Goal: Task Accomplishment & Management: Manage account settings

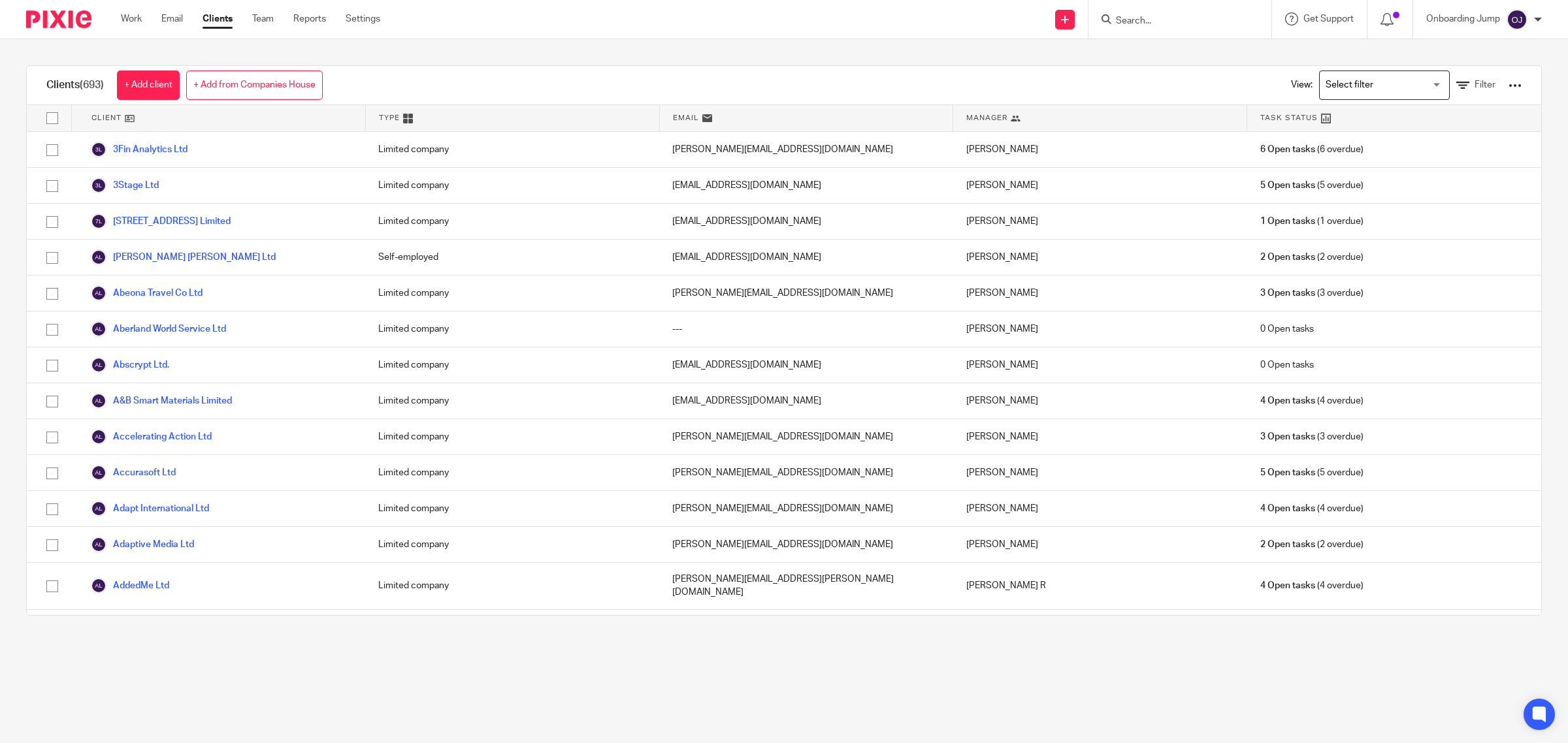
click at [1164, 27] on form at bounding box center [1184, 19] width 139 height 16
click at [1144, 19] on input "Search" at bounding box center [1174, 22] width 118 height 12
paste input "Techtap Ltd"
type input "Techtap Ltd"
click at [1139, 51] on link at bounding box center [1223, 56] width 221 height 30
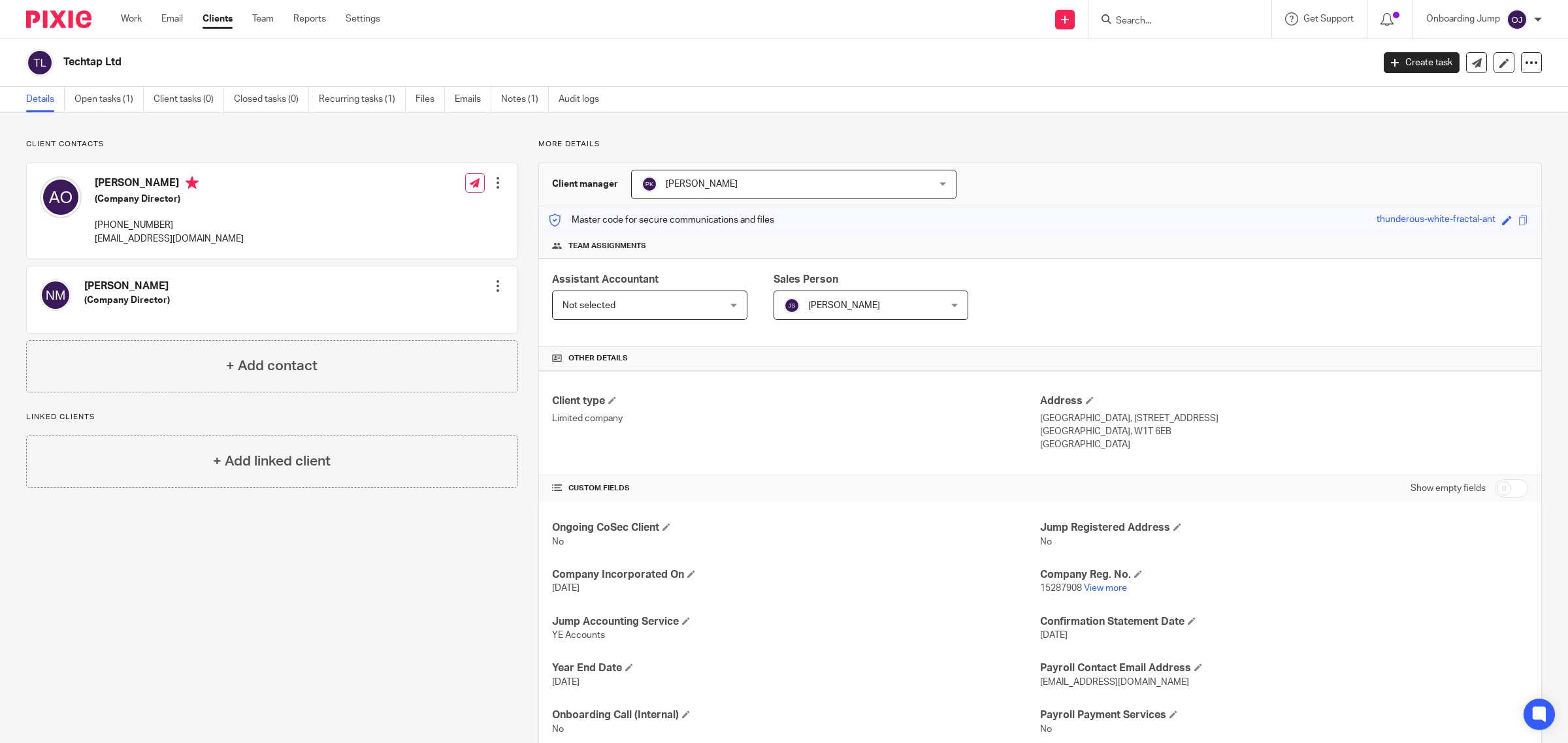
click at [1150, 29] on div at bounding box center [1180, 19] width 183 height 38
click at [1148, 16] on input "Search" at bounding box center [1174, 22] width 118 height 12
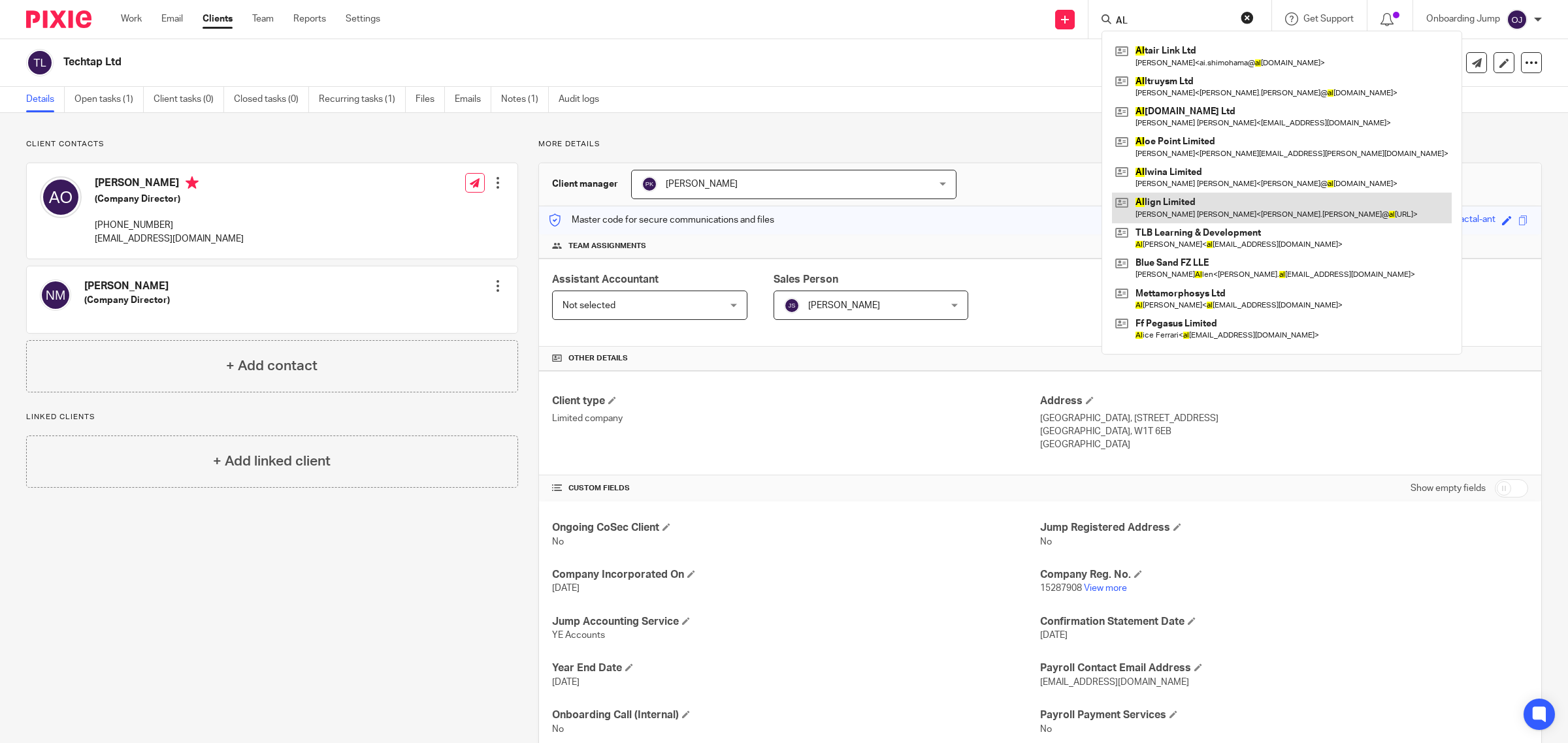
type input "AL"
click at [1144, 197] on link at bounding box center [1282, 208] width 340 height 30
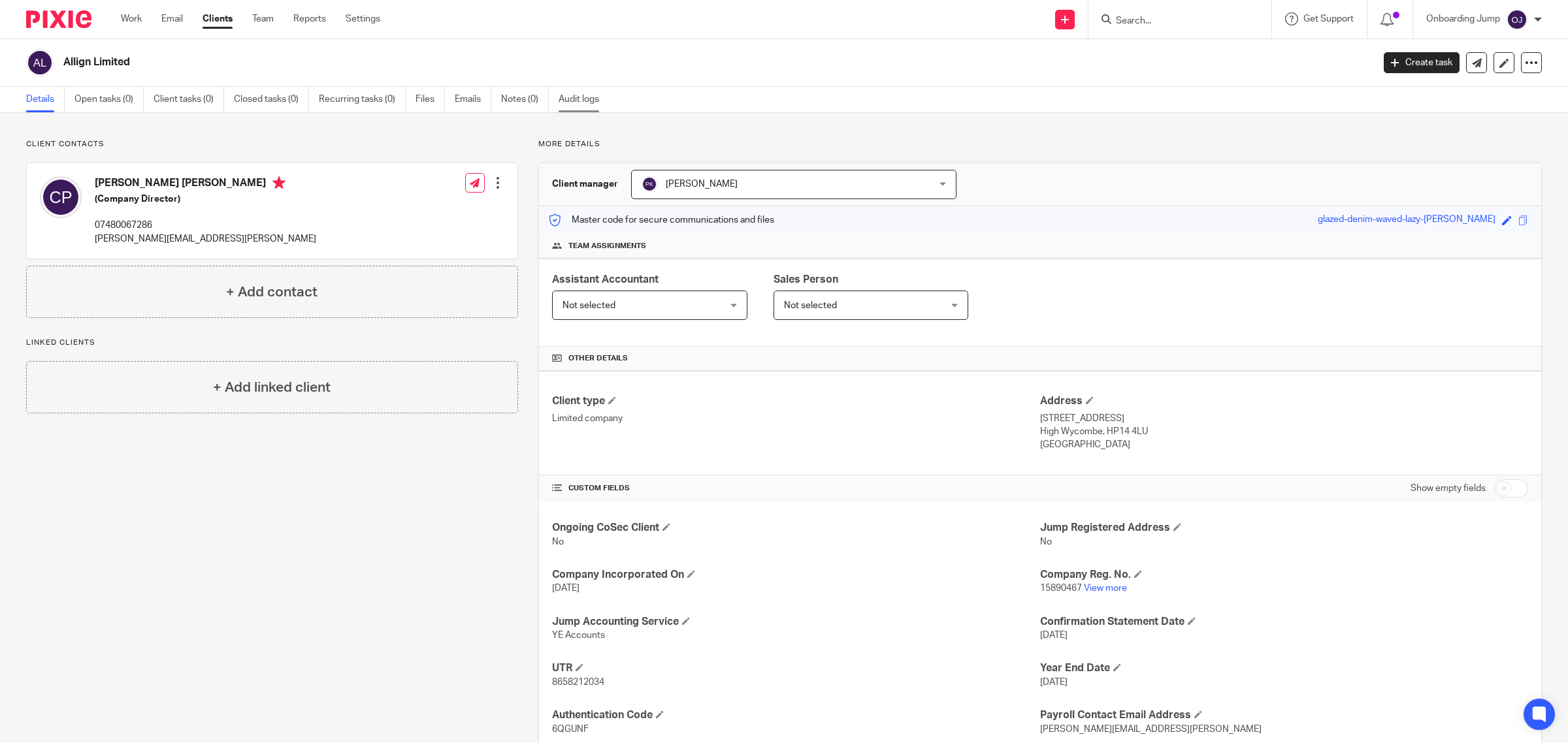
click at [583, 111] on link "Audit logs" at bounding box center [584, 99] width 51 height 25
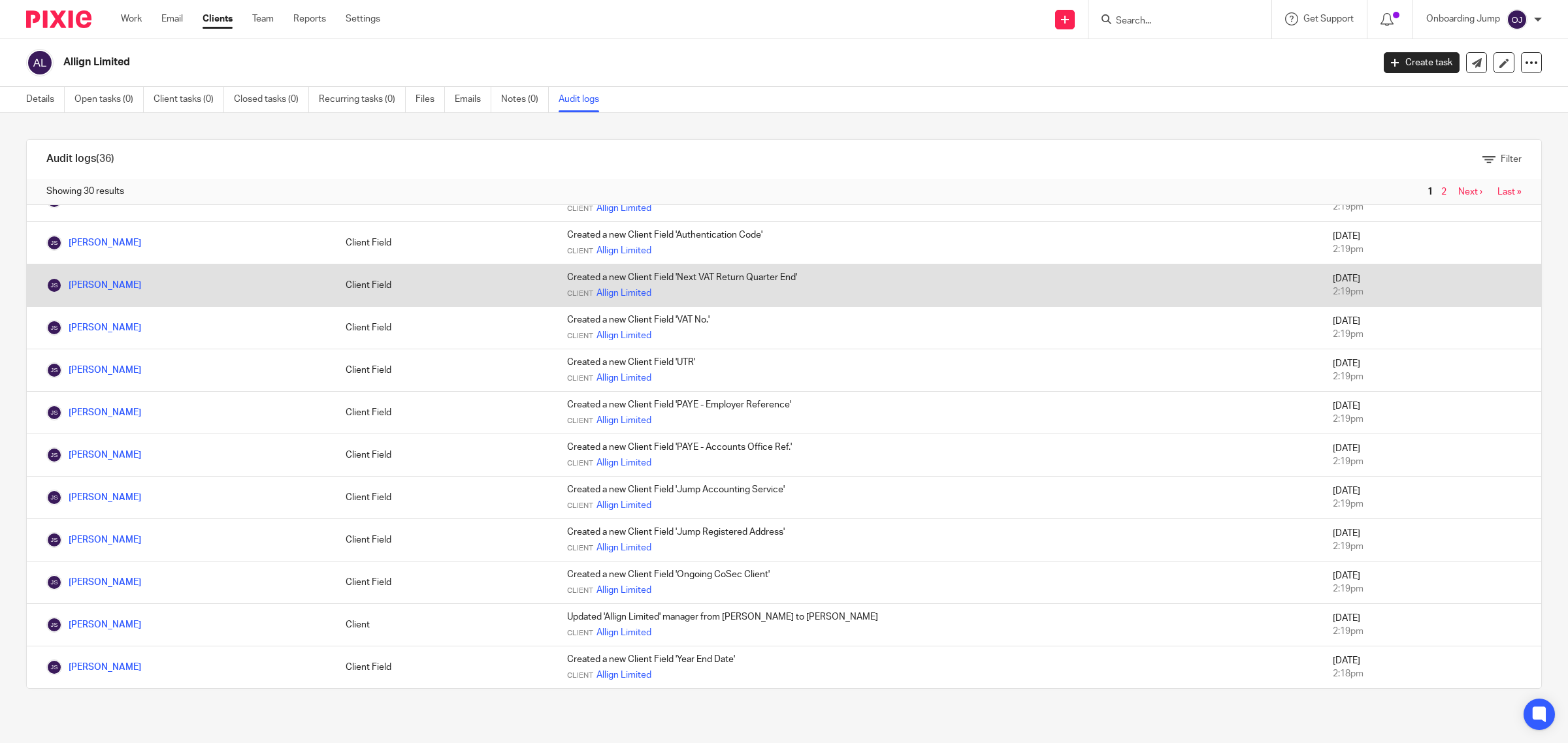
scroll to position [344, 0]
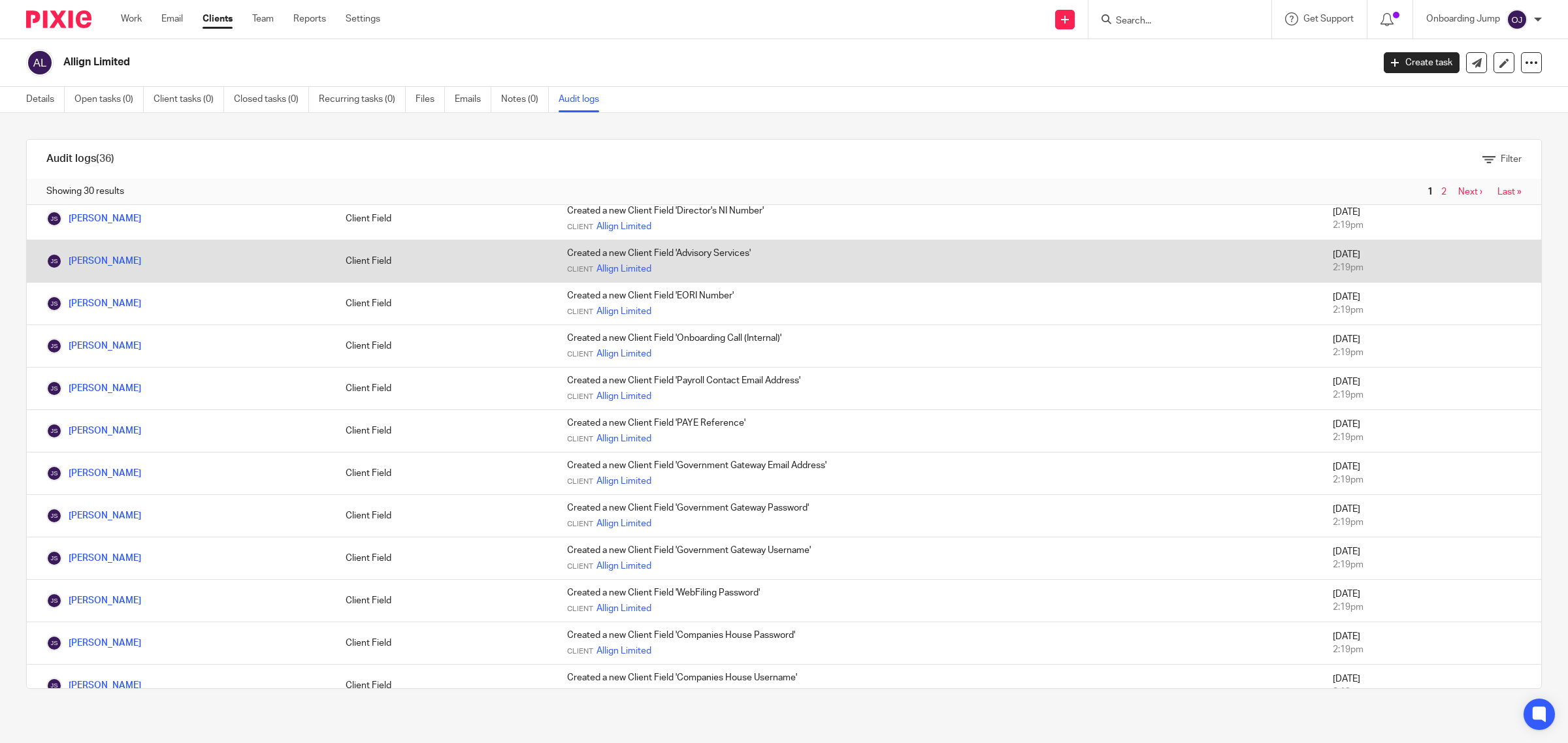
click at [454, 256] on td "Client Field" at bounding box center [443, 261] width 222 height 42
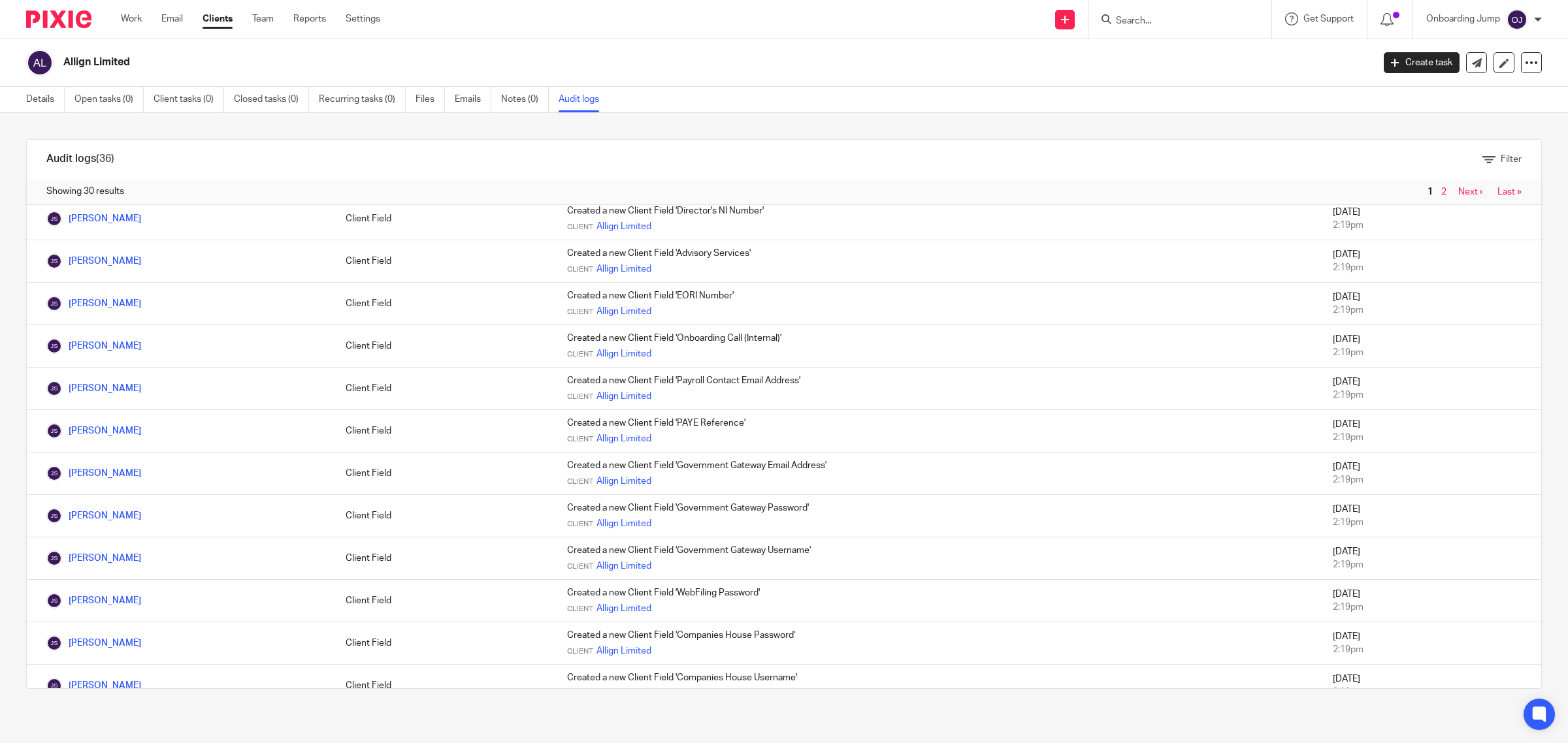
click at [1154, 16] on input "Search" at bounding box center [1174, 22] width 118 height 12
paste input "H ANNEXIS HEALTH LTD"
type input "H ANNEXIS HEALTH LTD"
drag, startPoint x: 1098, startPoint y: 20, endPoint x: 1072, endPoint y: 21, distance: 26.0
click at [1072, 21] on div "Send new email Create task Add client H ANNEXIS HEALTH LTD No results found. Tr…" at bounding box center [984, 19] width 1168 height 38
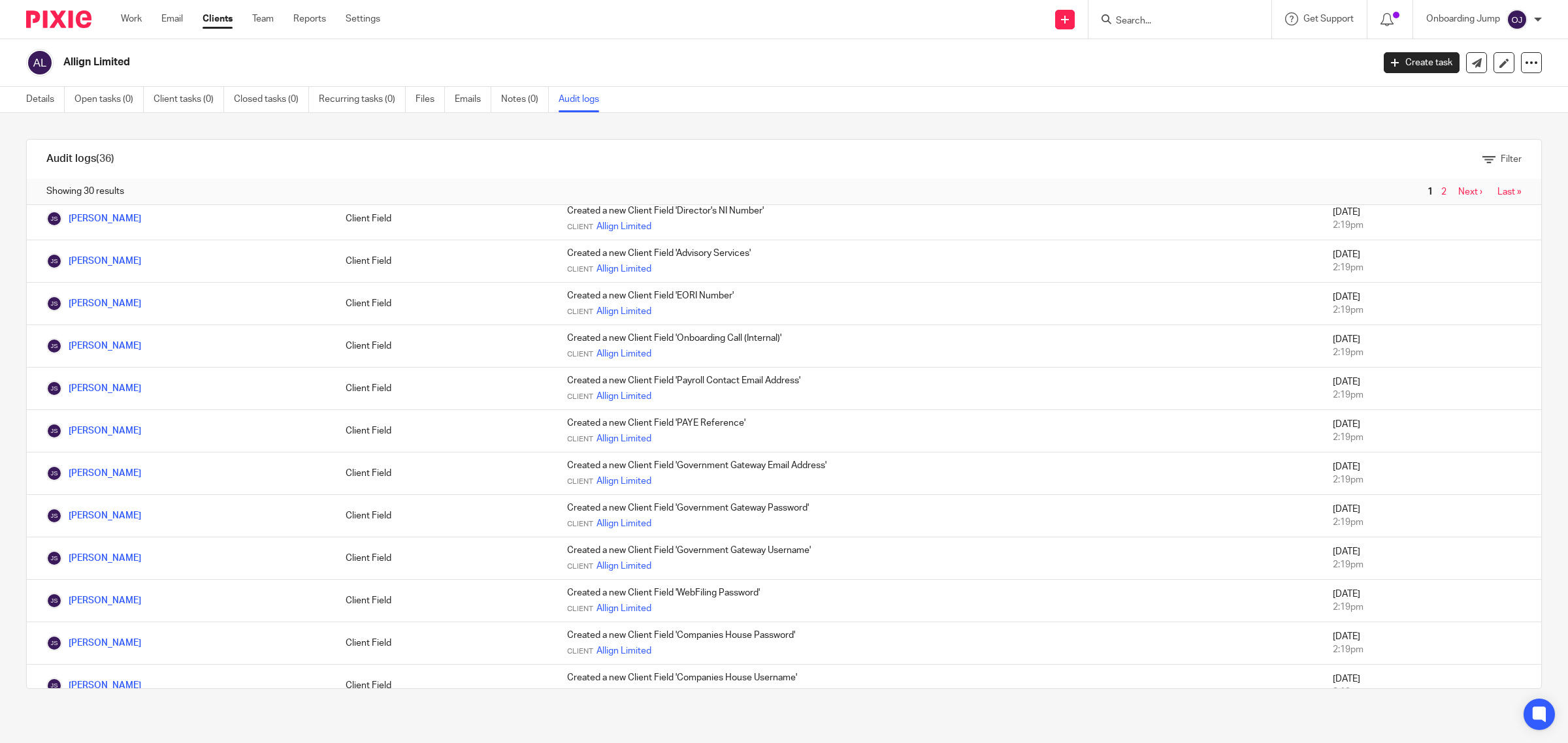
click at [1182, 22] on input "Search" at bounding box center [1174, 22] width 118 height 12
paste input "H ANNEXIS HEALTH LTD"
click at [1124, 22] on input "H ANNEXIS HEALTH LTD" at bounding box center [1174, 22] width 118 height 12
type input "ANNEXIS HEALTH LTD"
click at [1194, 57] on link at bounding box center [1223, 56] width 221 height 30
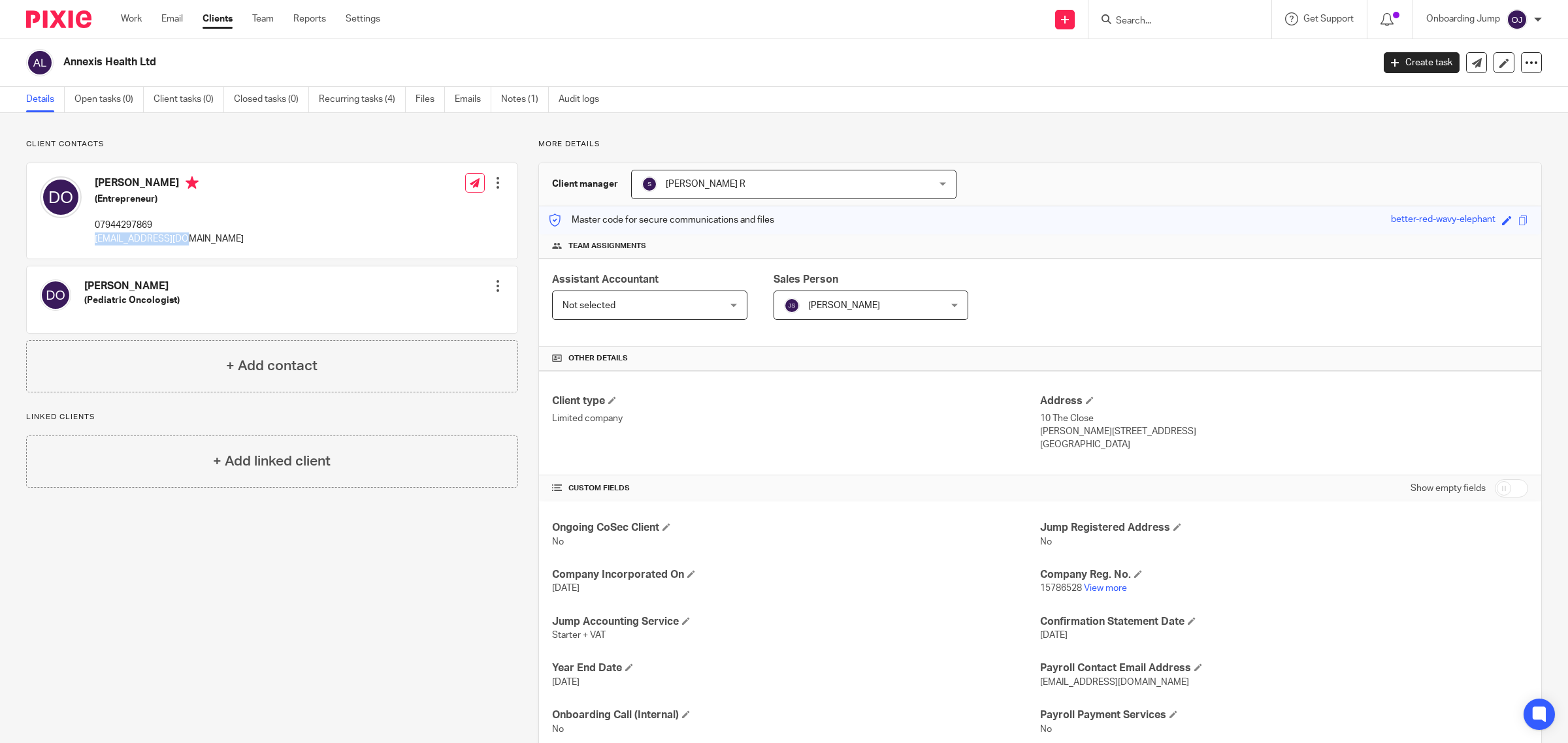
drag, startPoint x: 164, startPoint y: 239, endPoint x: 93, endPoint y: 245, distance: 71.3
click at [93, 245] on div "[PERSON_NAME] (Entrepreneur) 07944297869 [EMAIL_ADDRESS][DOMAIN_NAME] Edit cont…" at bounding box center [272, 211] width 491 height 95
copy p "[EMAIL_ADDRESS][DOMAIN_NAME]"
click at [1165, 23] on input "Search" at bounding box center [1174, 22] width 118 height 12
paste input "Annexis Health Ltd"
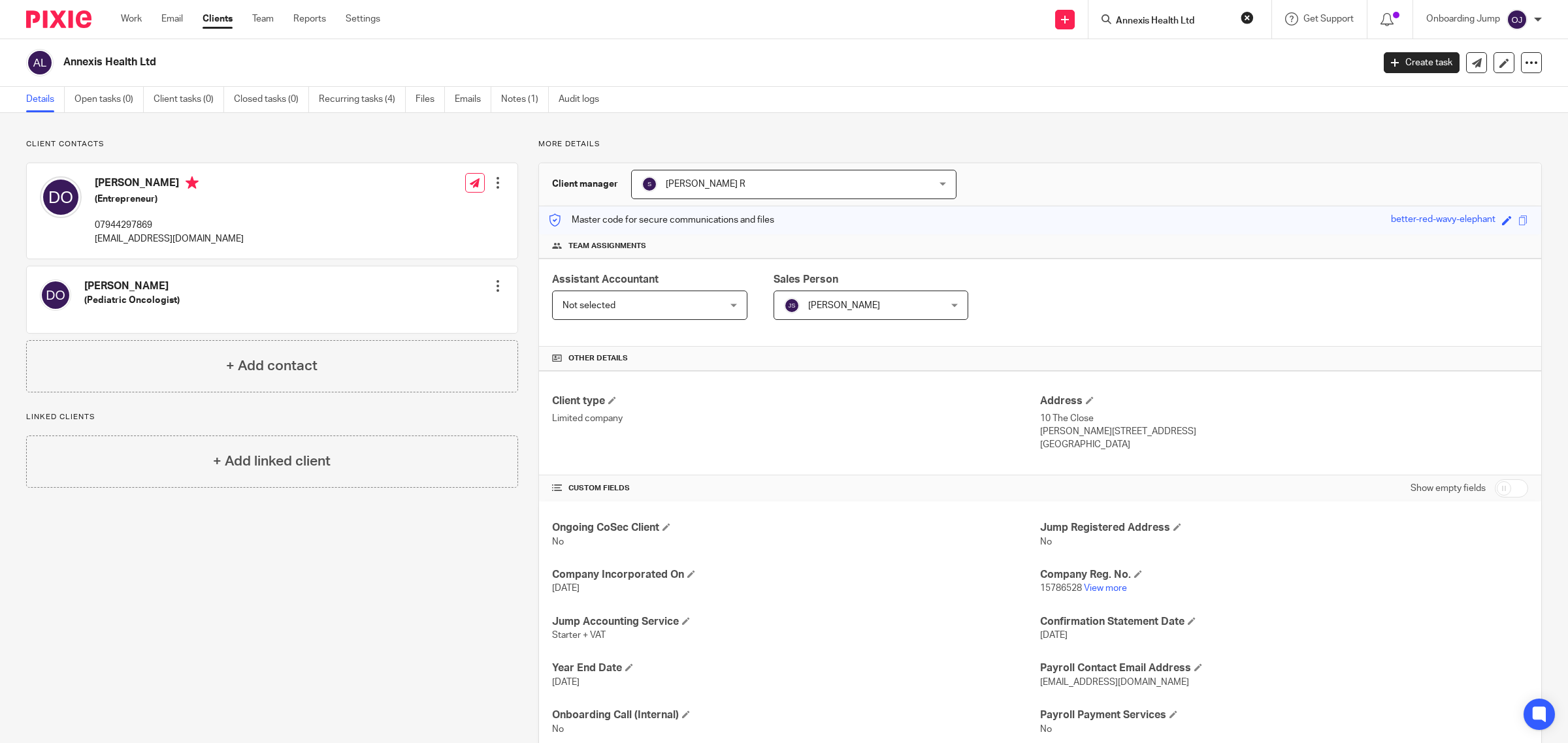
paste input "Annexis Health Ltd"
type input "Annexis Health Ltd"
click at [1213, 50] on link at bounding box center [1223, 56] width 221 height 30
click at [510, 101] on link "Notes (1)" at bounding box center [524, 99] width 48 height 25
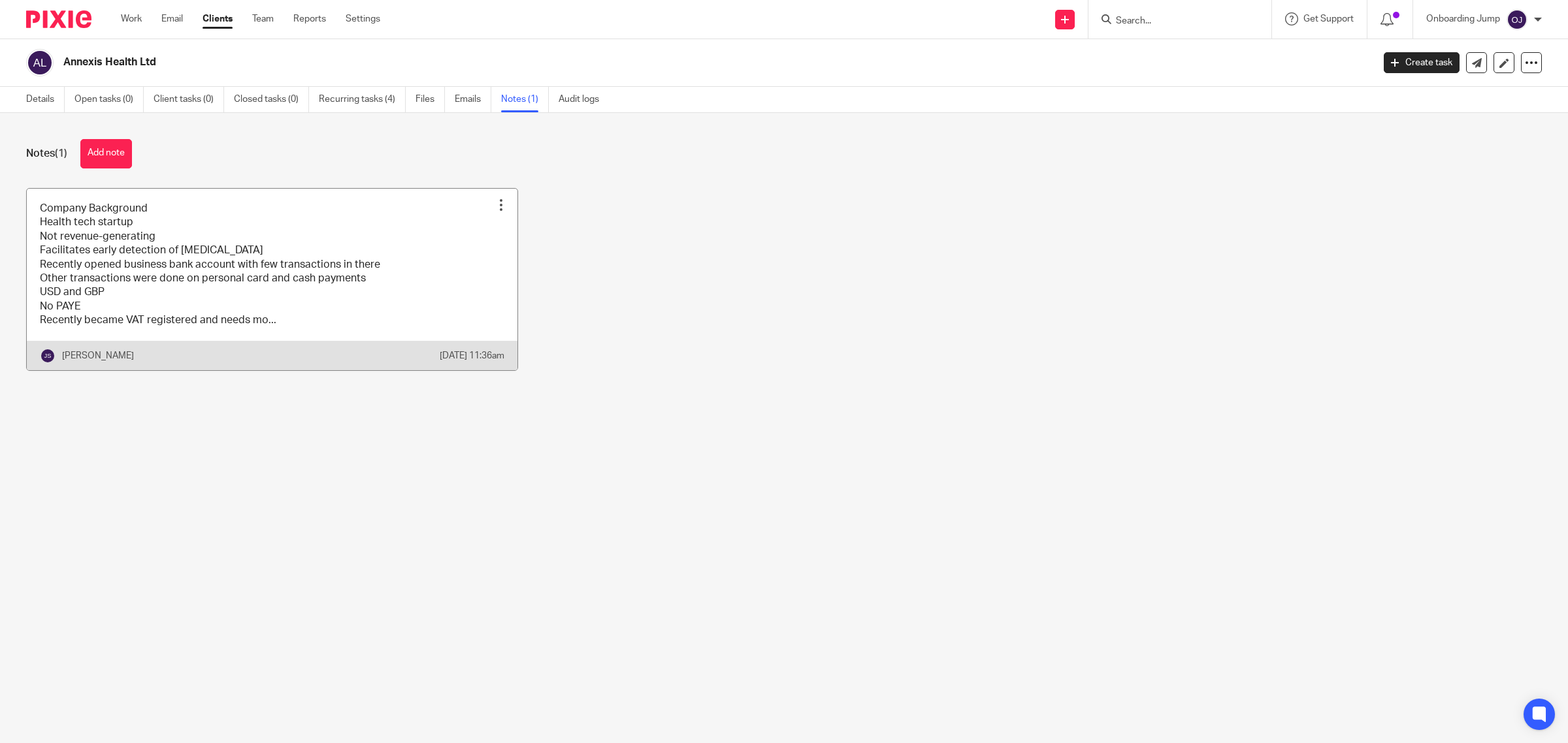
click at [261, 302] on link at bounding box center [272, 280] width 491 height 182
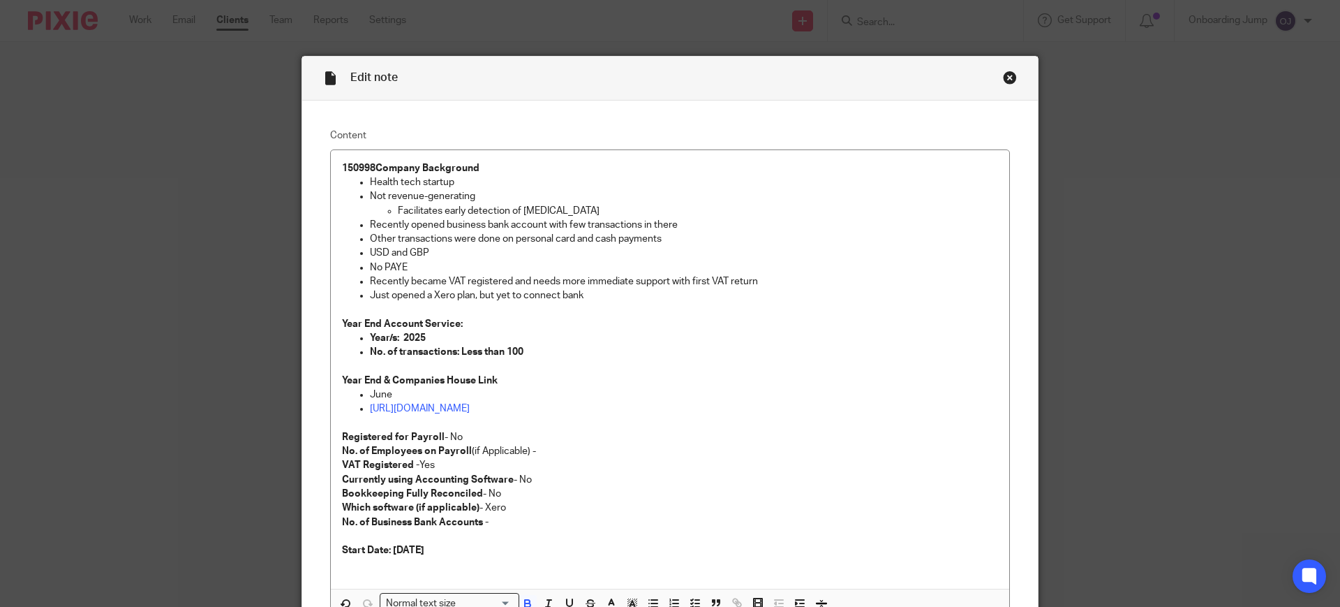
click at [1003, 81] on div "Close this dialog window" at bounding box center [1010, 77] width 14 height 14
click at [1007, 74] on div "Close this dialog window" at bounding box center [1010, 77] width 14 height 14
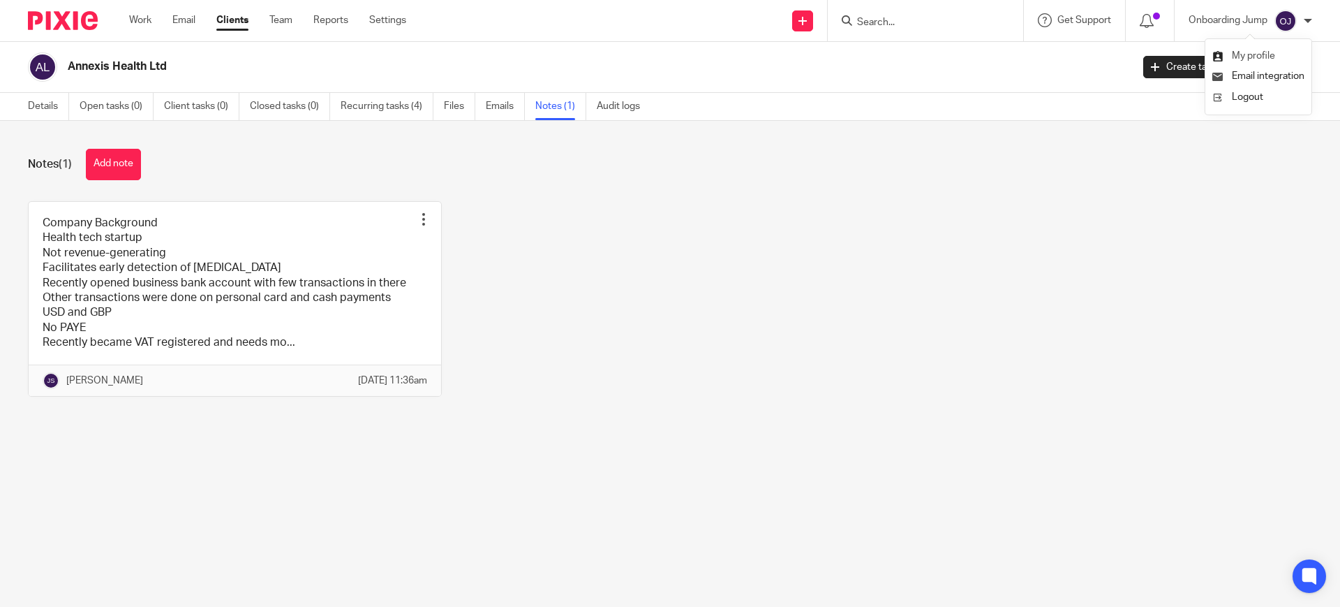
click at [1258, 58] on span "My profile" at bounding box center [1253, 56] width 43 height 10
